Goal: Task Accomplishment & Management: Manage account settings

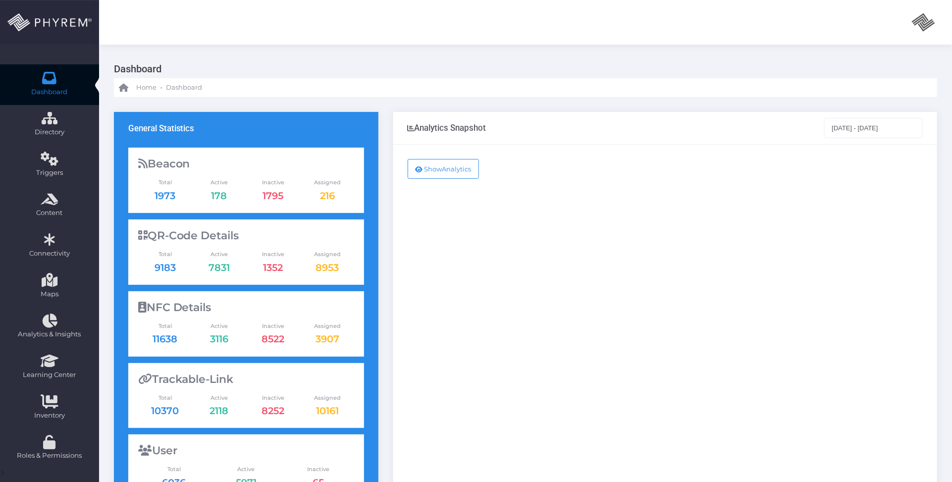
click at [419, 239] on div "Show Analytics" at bounding box center [665, 403] width 544 height 517
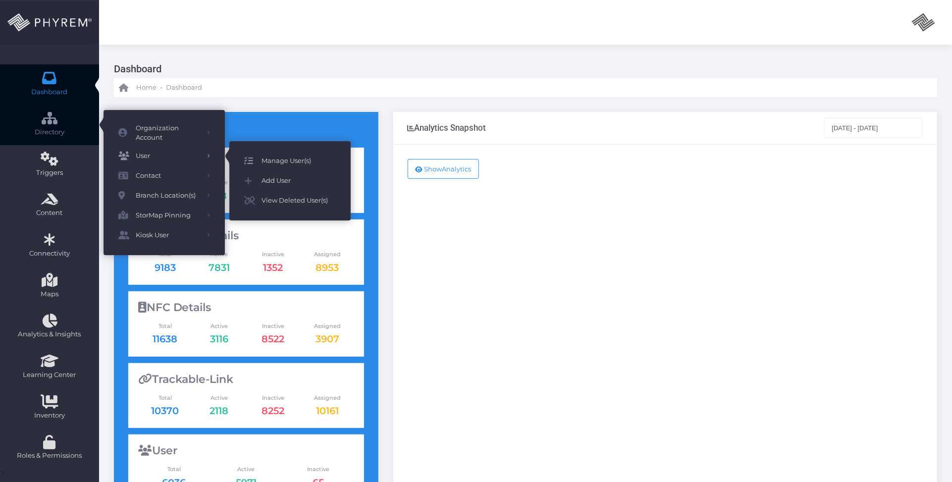
click at [285, 155] on span "Manage User(s)" at bounding box center [299, 161] width 74 height 13
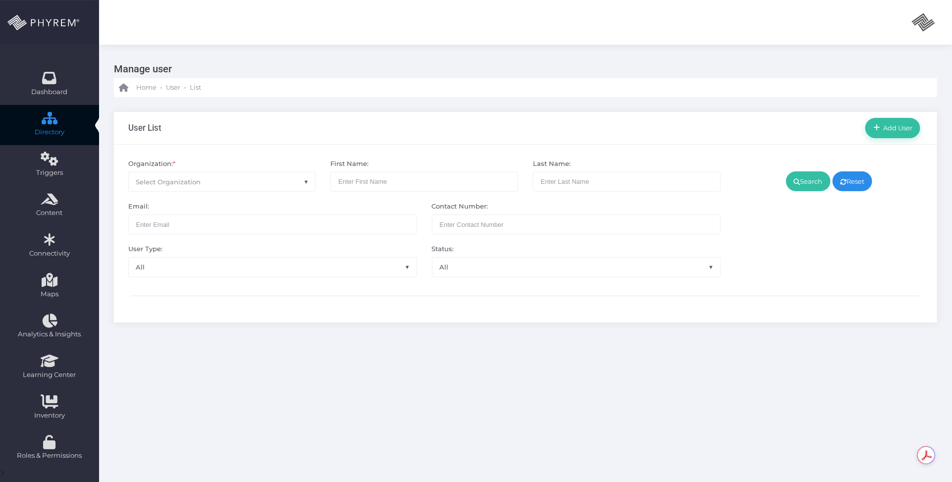
drag, startPoint x: 404, startPoint y: 345, endPoint x: 410, endPoint y: 349, distance: 7.1
click at [404, 346] on div "Manage user Home - User - List User List Add User *" at bounding box center [525, 303] width 853 height 516
click at [297, 180] on span "Select Organization" at bounding box center [222, 181] width 187 height 19
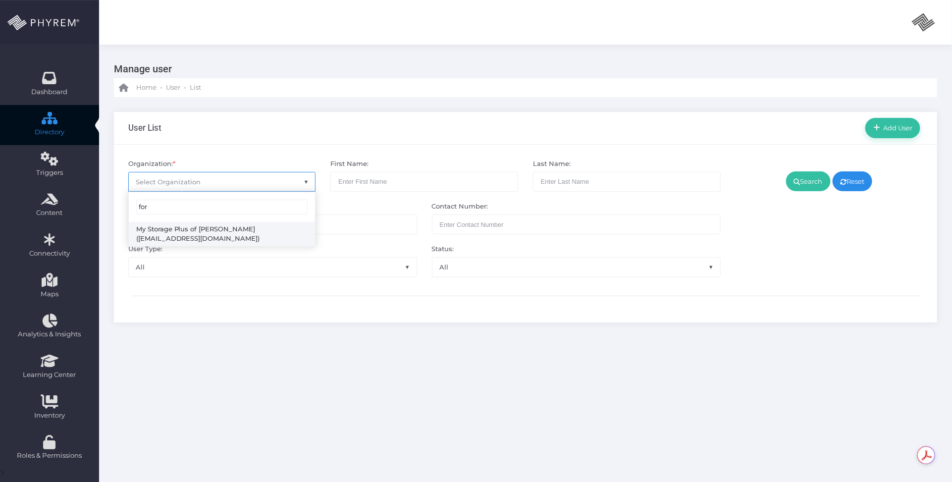
type input "for"
select select "4807"
click at [816, 182] on link "Search" at bounding box center [808, 181] width 45 height 20
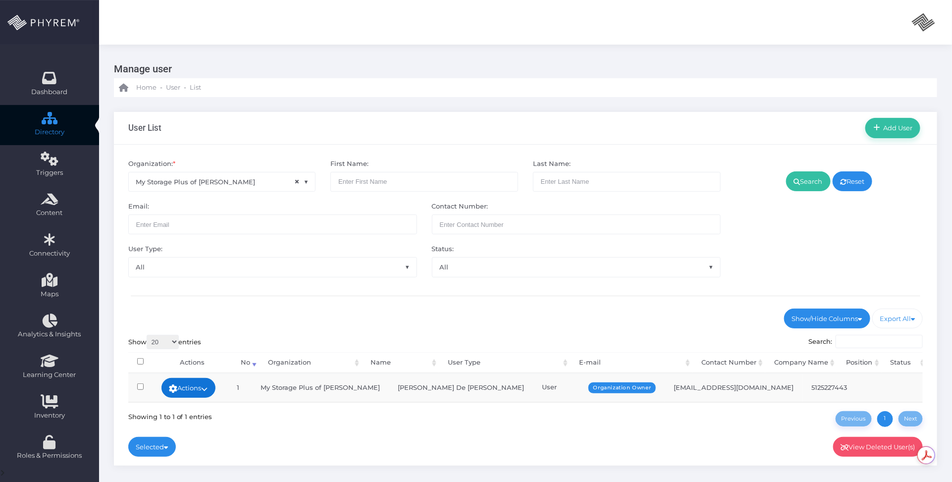
click at [217, 380] on td "Actions Edit Deactivate Delete Add Notes Sign In" at bounding box center [189, 388] width 72 height 28
click at [208, 389] on icon at bounding box center [205, 389] width 6 height 0
click at [189, 461] on link "Sign In" at bounding box center [190, 463] width 64 height 19
